Goal: Task Accomplishment & Management: Manage account settings

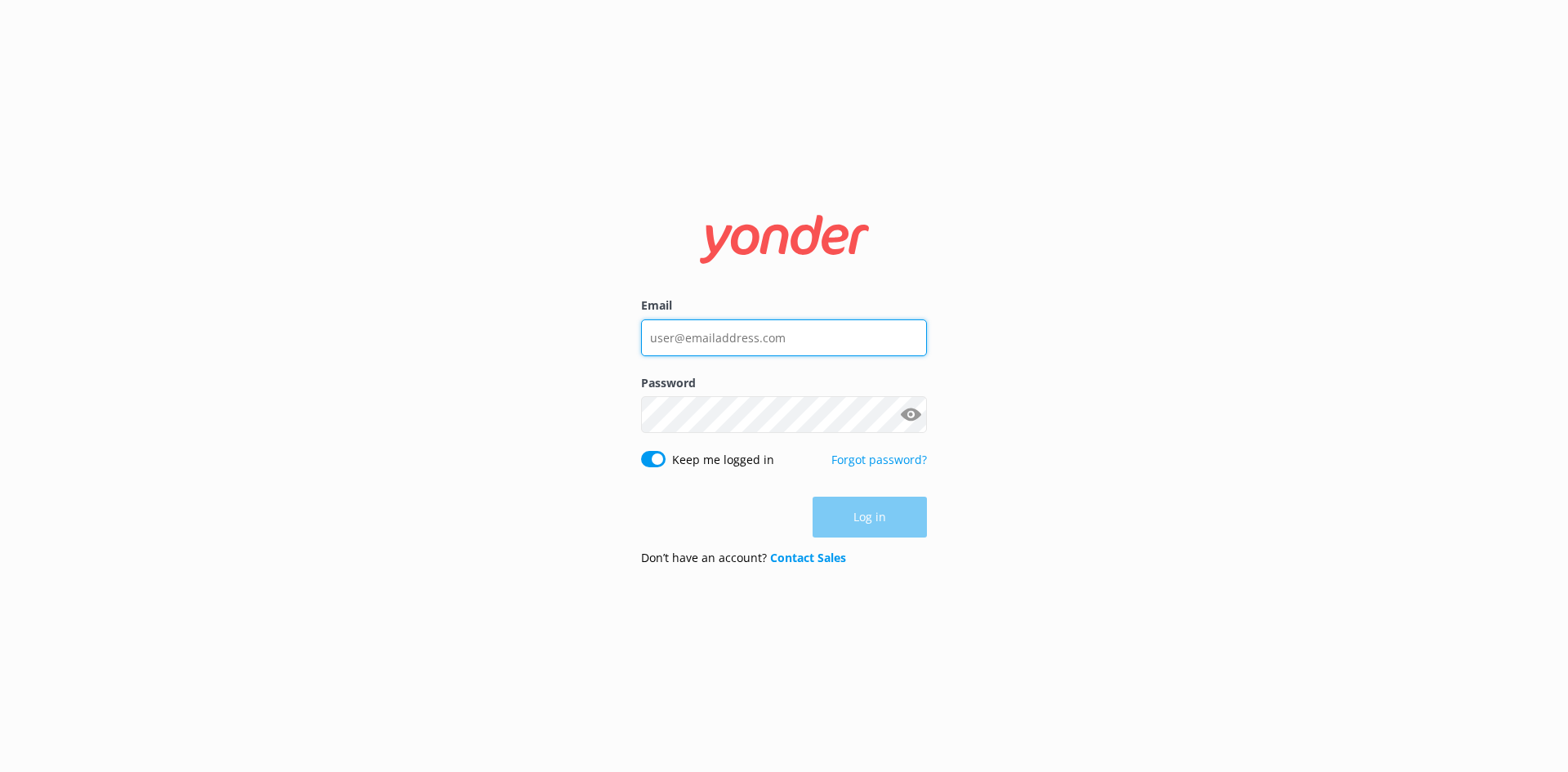
type input "[PERSON_NAME][EMAIL_ADDRESS][DOMAIN_NAME]"
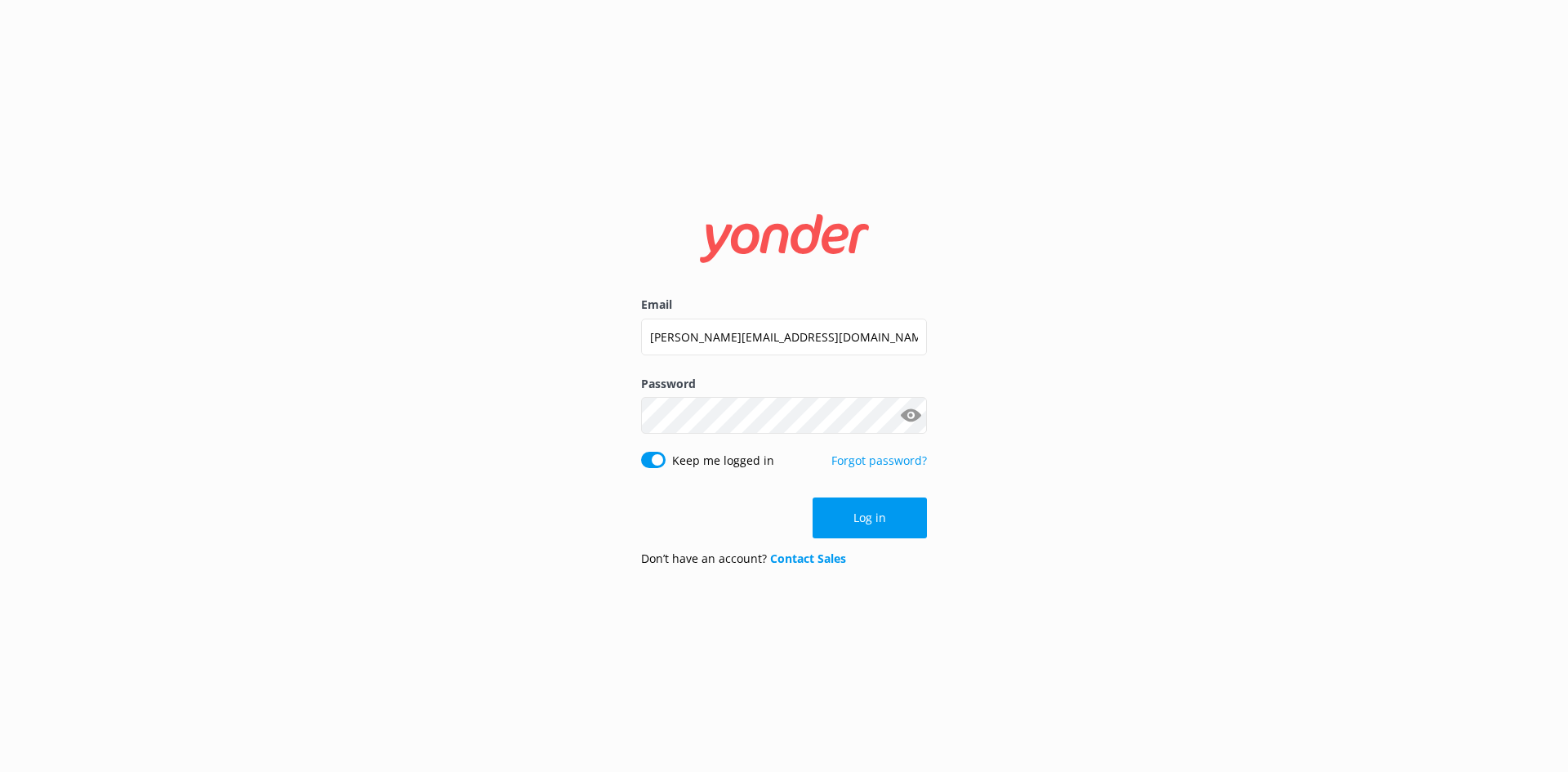
click at [860, 526] on div "Log in" at bounding box center [784, 518] width 285 height 41
click at [890, 519] on button "Log in" at bounding box center [869, 518] width 114 height 41
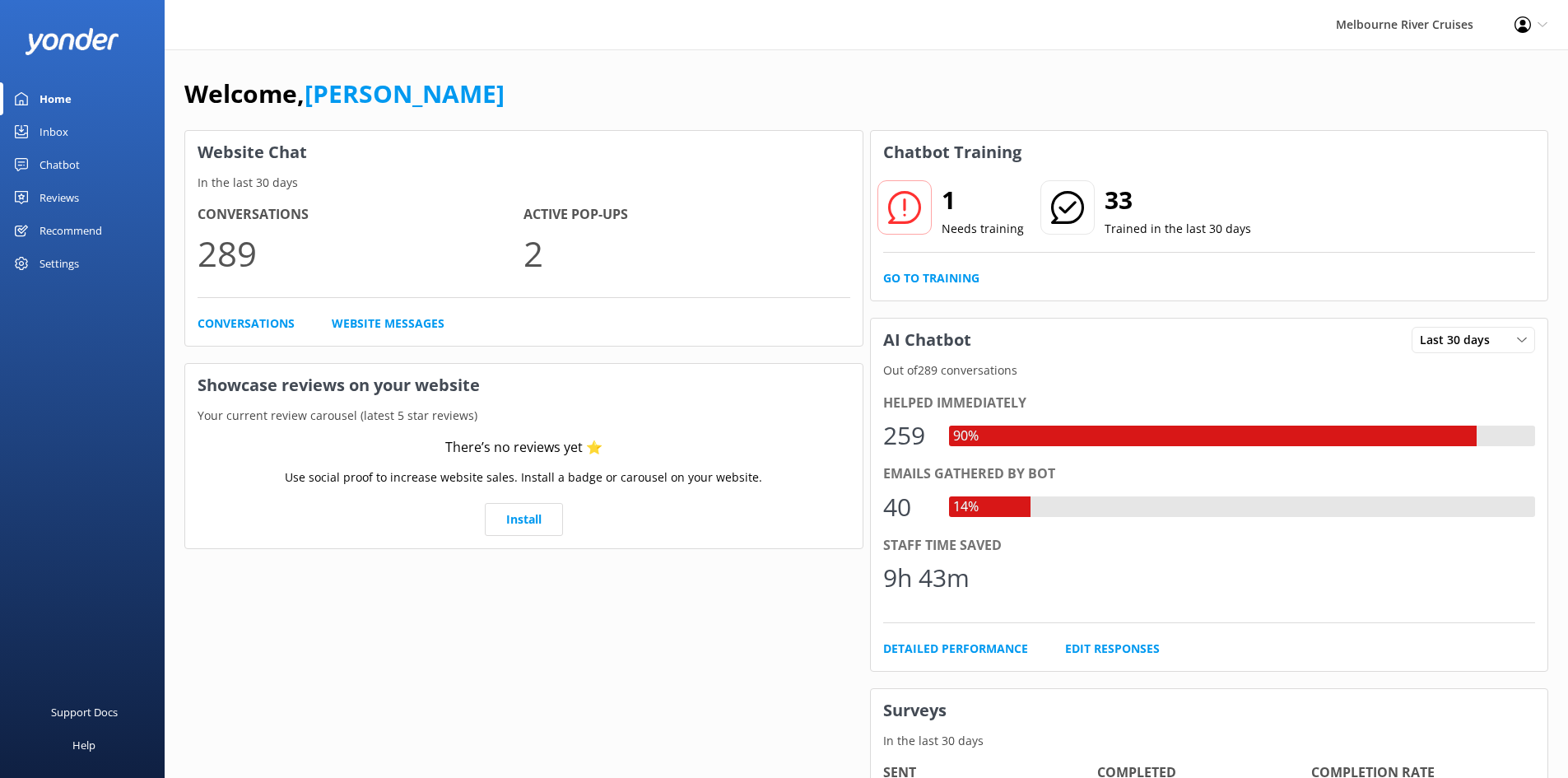
click at [67, 110] on div "Home" at bounding box center [55, 99] width 32 height 33
click at [70, 150] on div "Chatbot" at bounding box center [59, 164] width 40 height 33
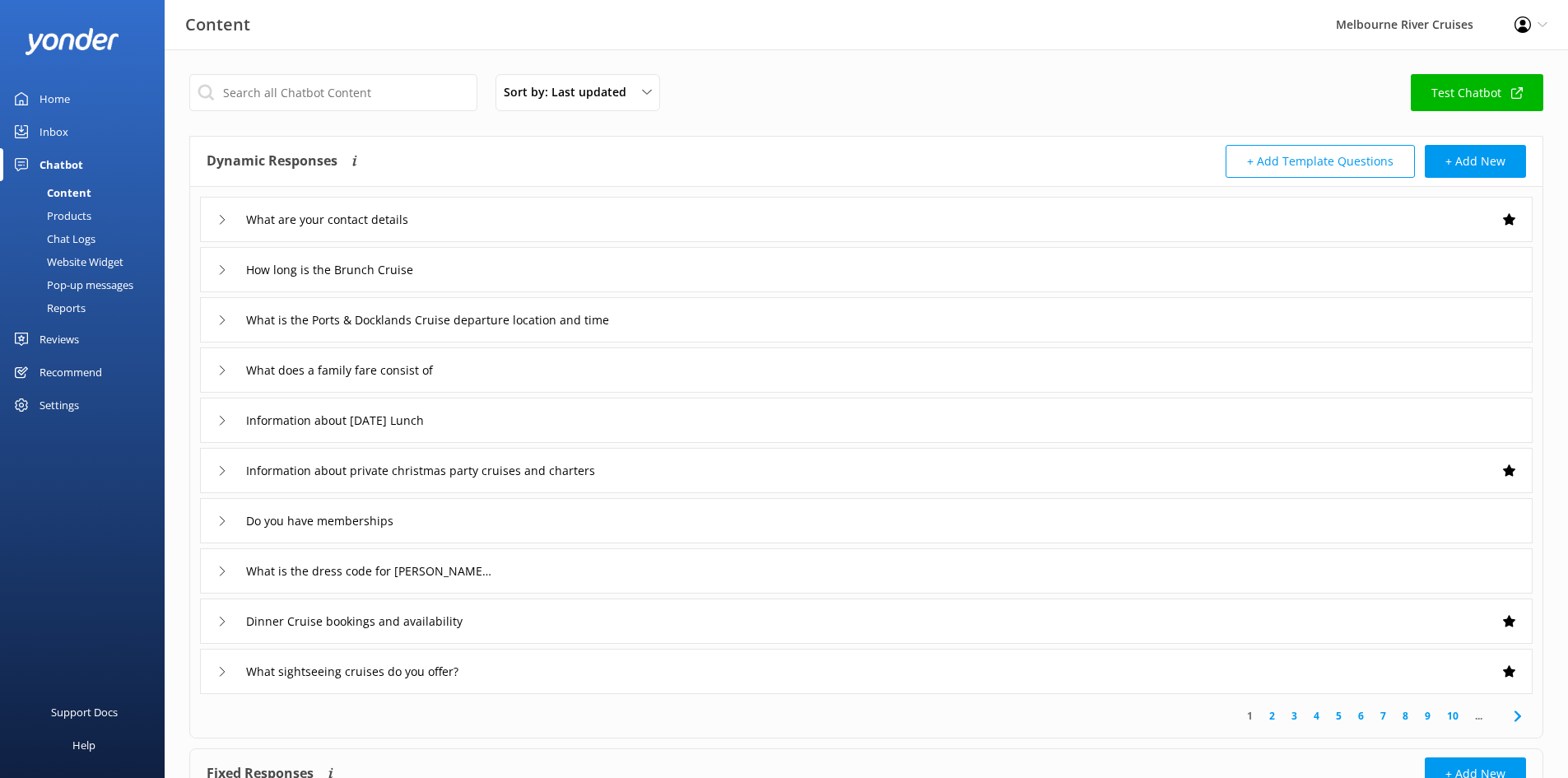
click at [66, 140] on div "Inbox" at bounding box center [54, 131] width 29 height 33
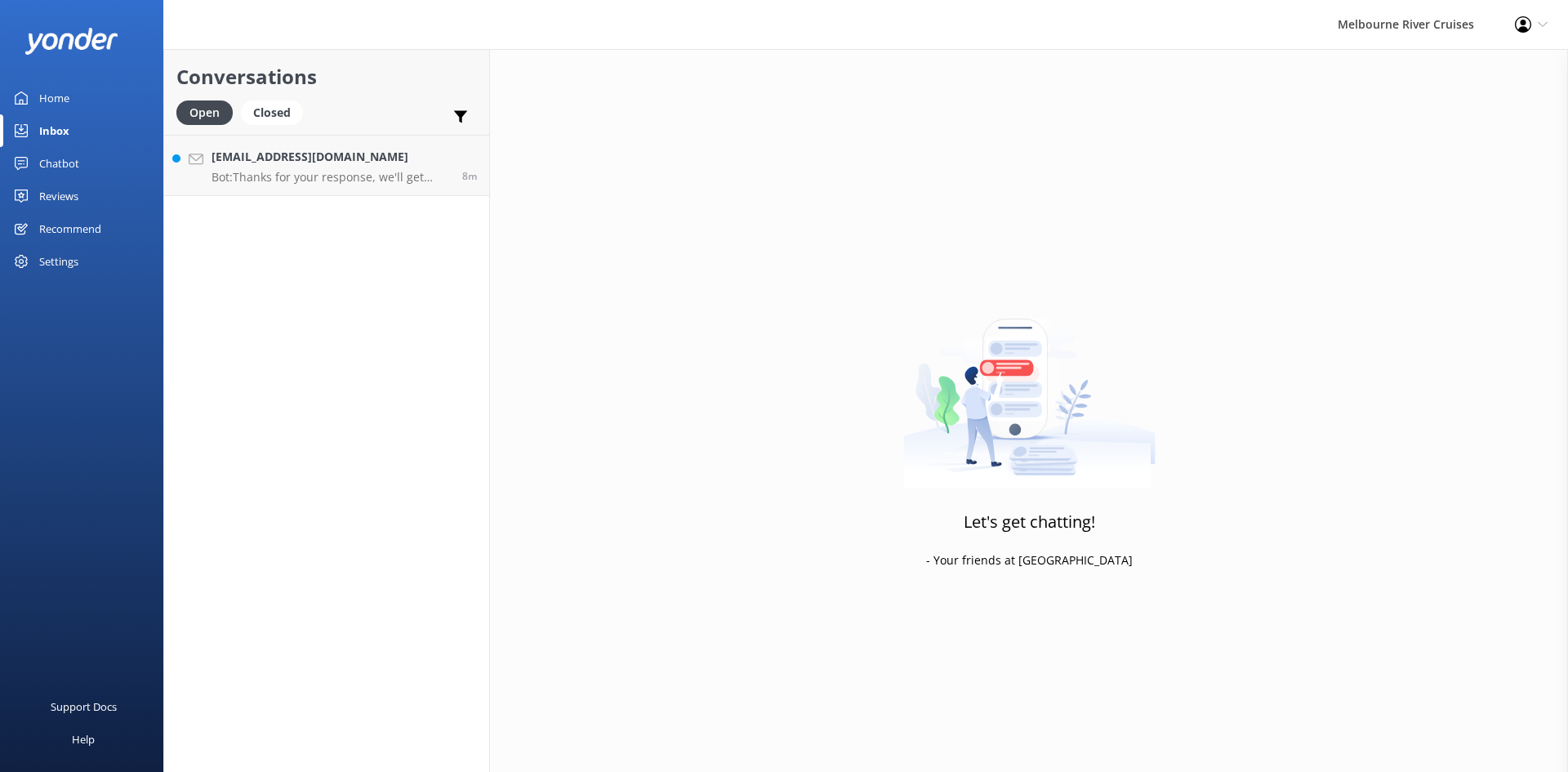
click at [47, 89] on div "Home" at bounding box center [54, 98] width 30 height 33
